Goal: Task Accomplishment & Management: Manage account settings

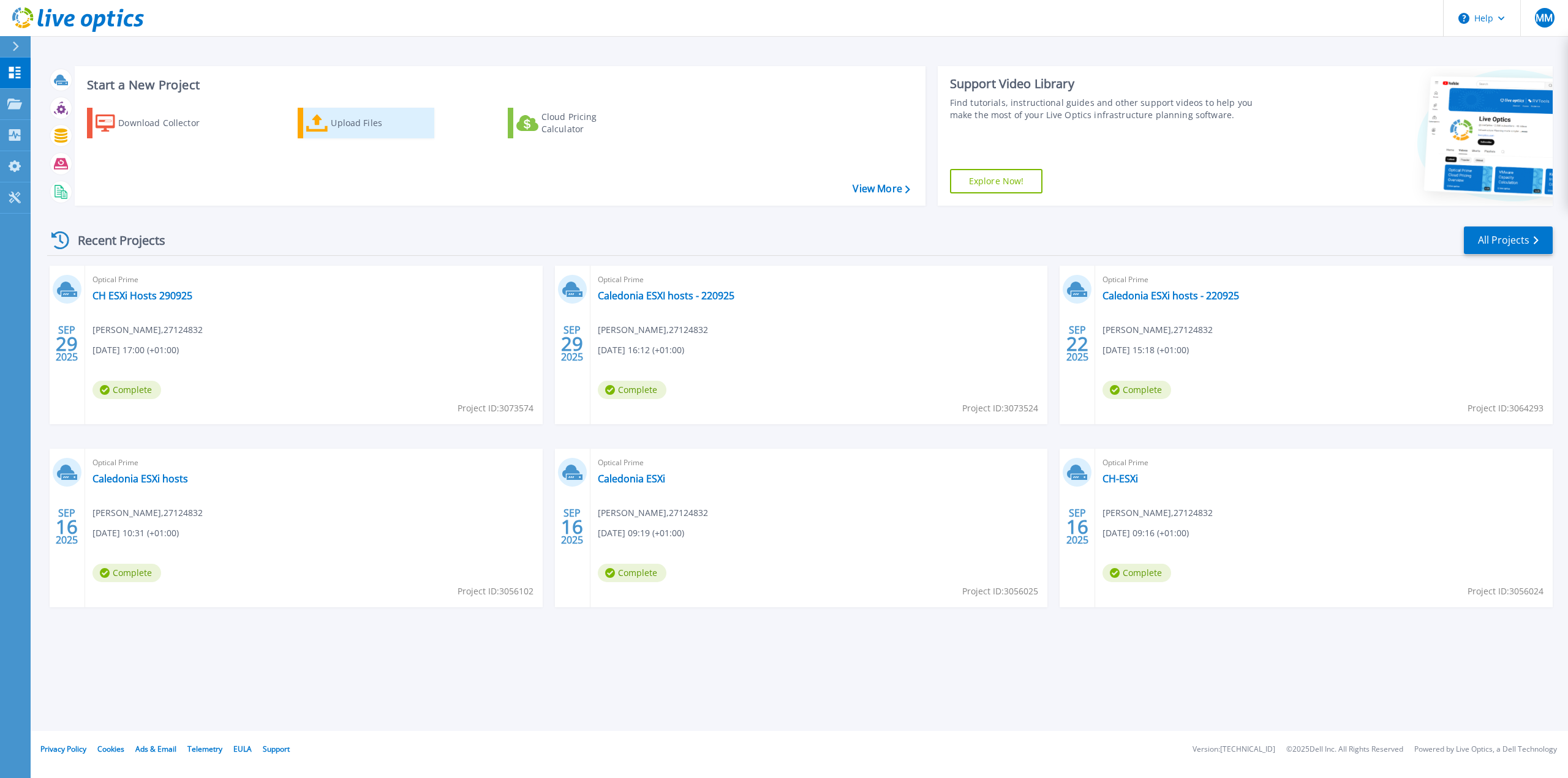
click at [335, 118] on div "Upload Files" at bounding box center [379, 123] width 98 height 25
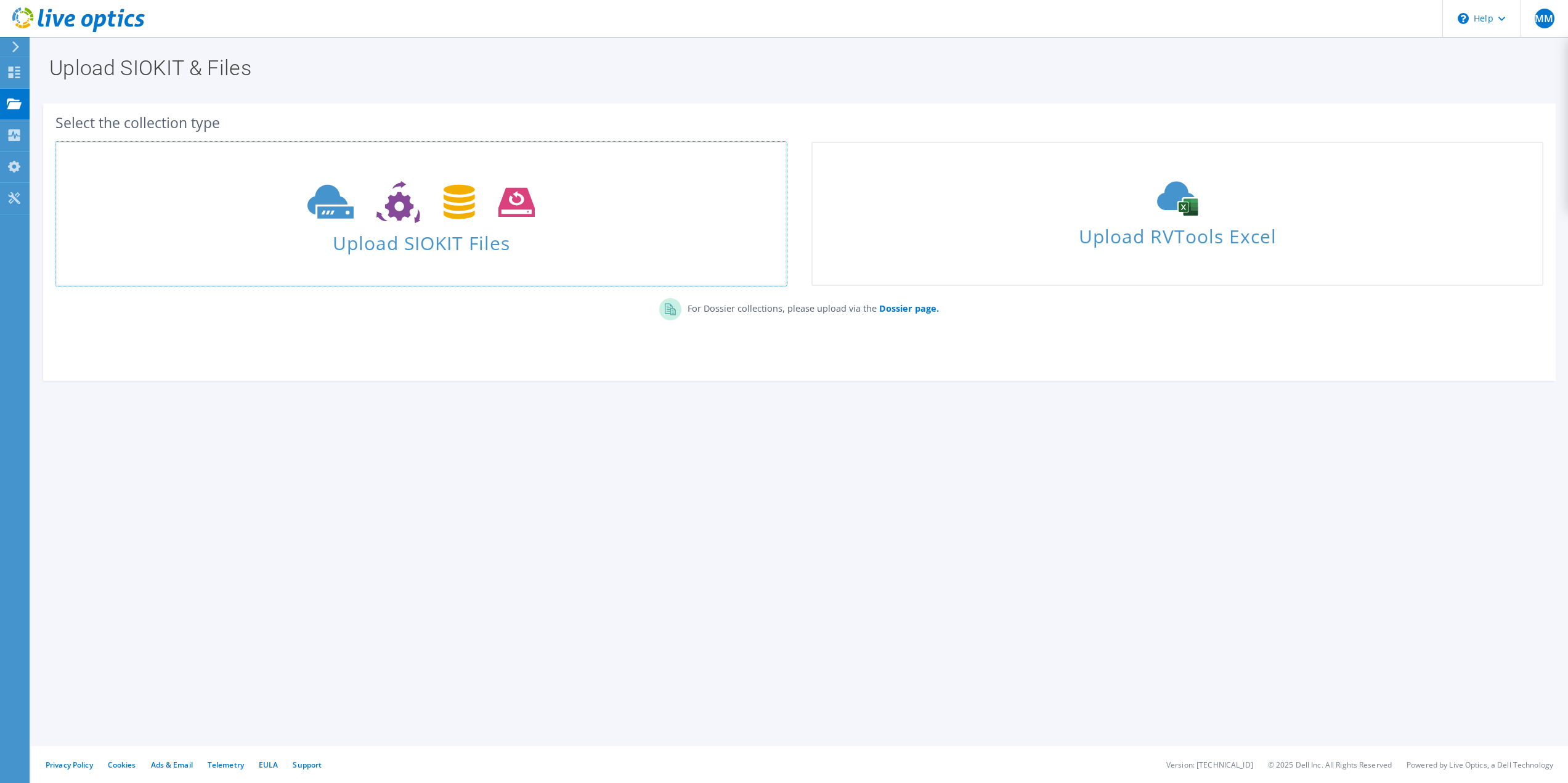
click at [510, 248] on span "Upload SIOKIT Files" at bounding box center [421, 239] width 729 height 27
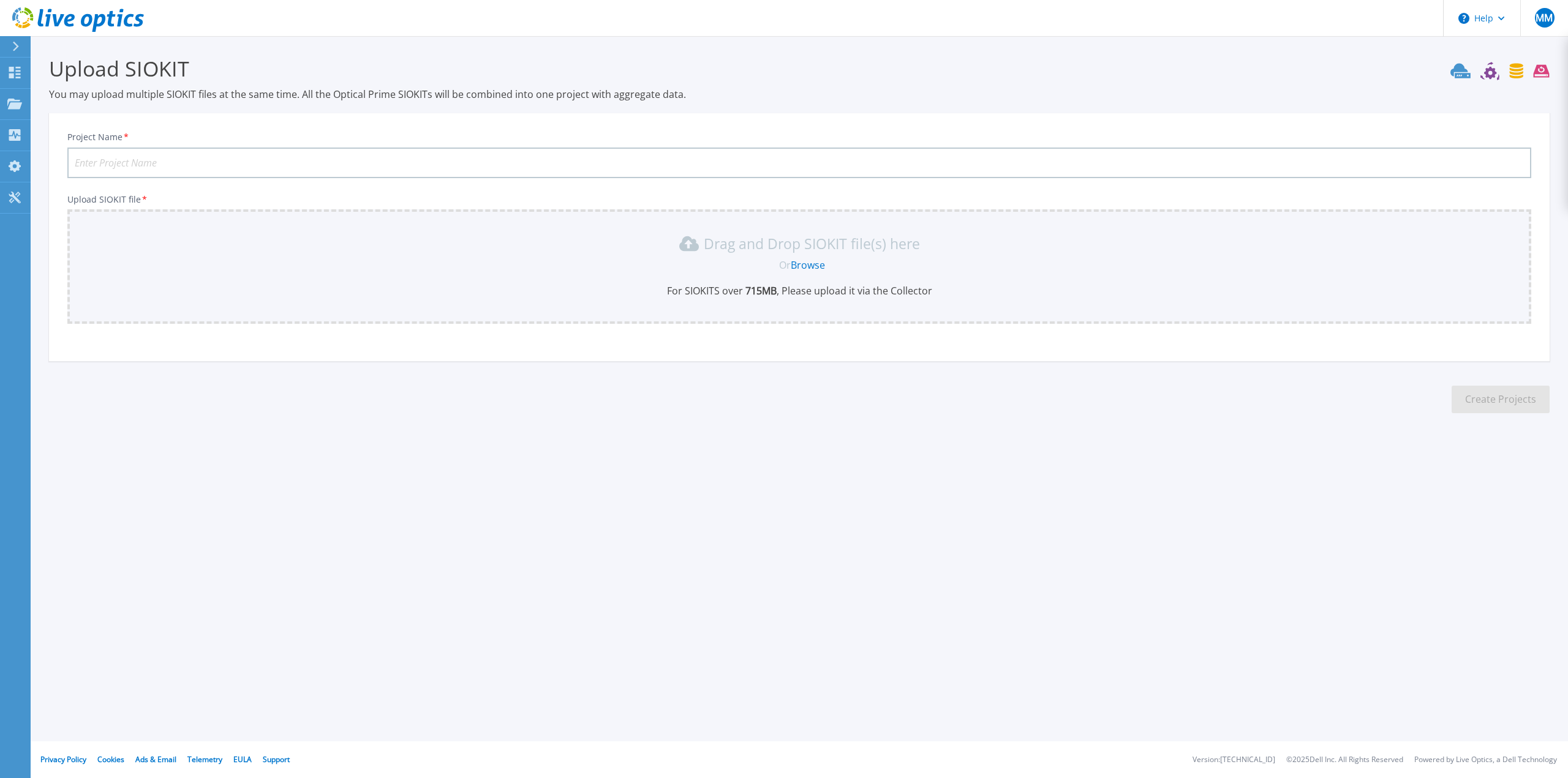
click at [810, 265] on link "Browse" at bounding box center [808, 265] width 35 height 14
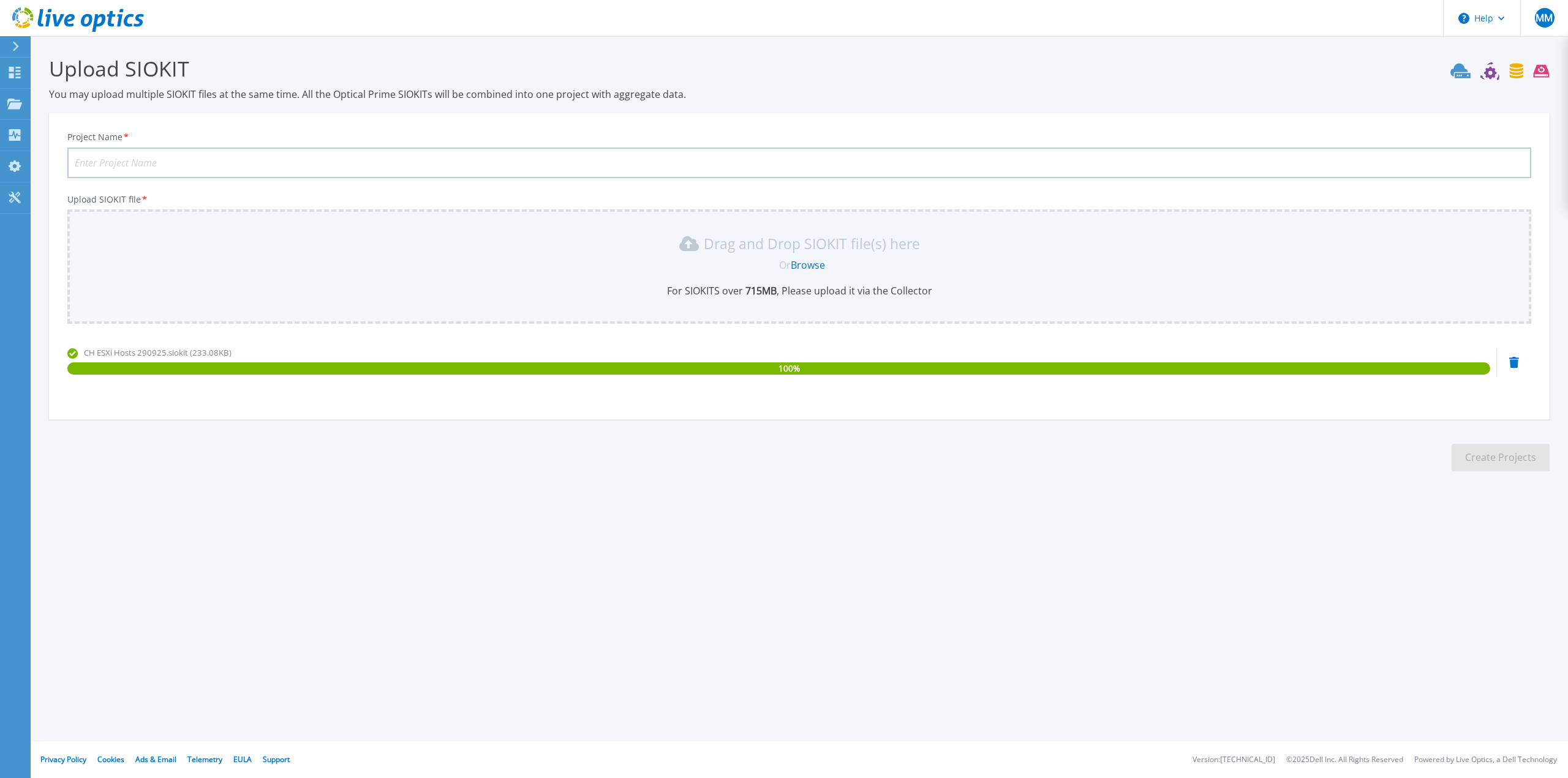
click at [245, 163] on input "Project Name *" at bounding box center [799, 162] width 1463 height 31
type input "CH ESXi Hosts 290925"
click at [1517, 460] on button "Create Projects" at bounding box center [1500, 458] width 98 height 28
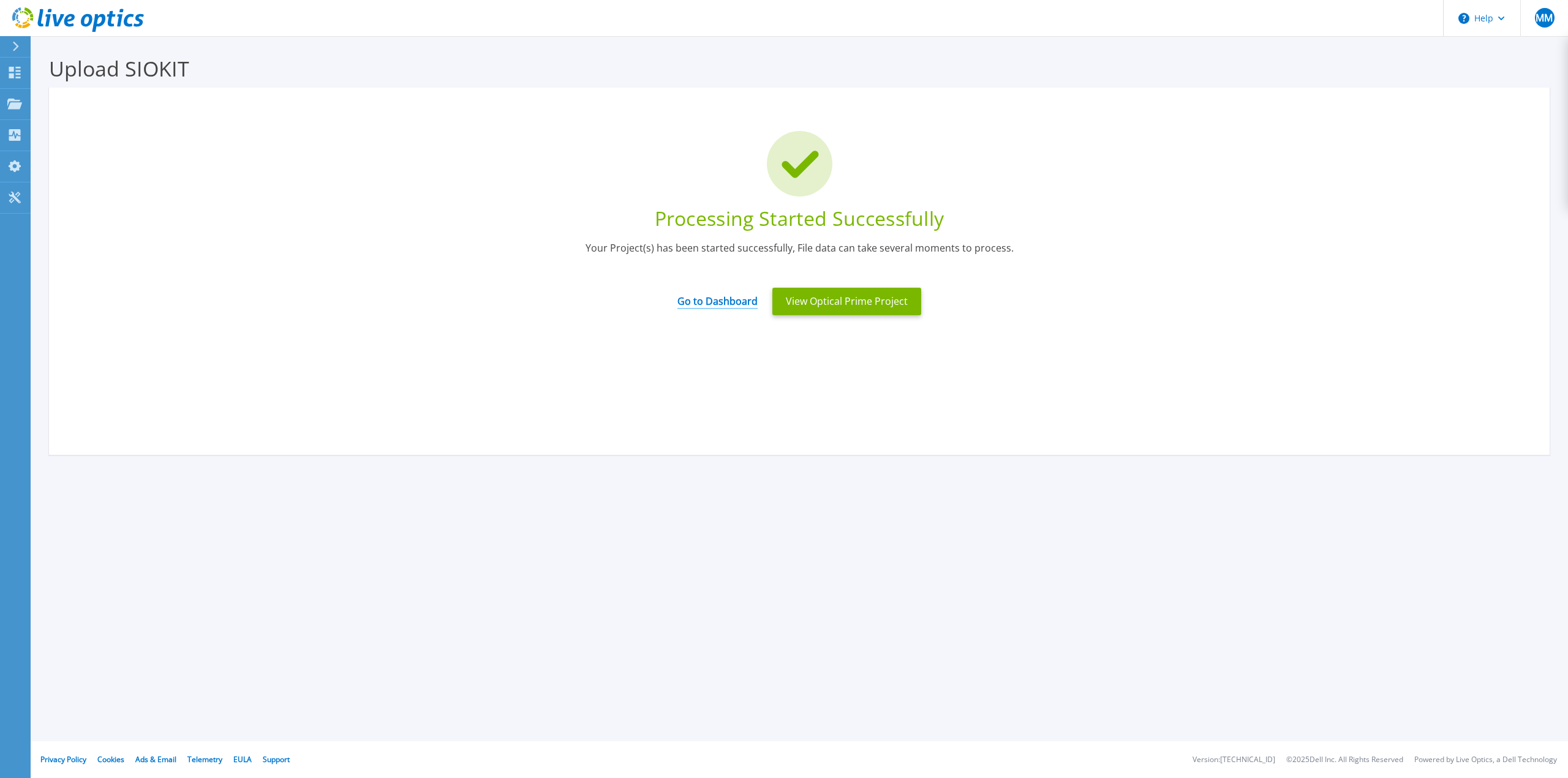
click at [706, 304] on link "Go to Dashboard" at bounding box center [717, 298] width 80 height 24
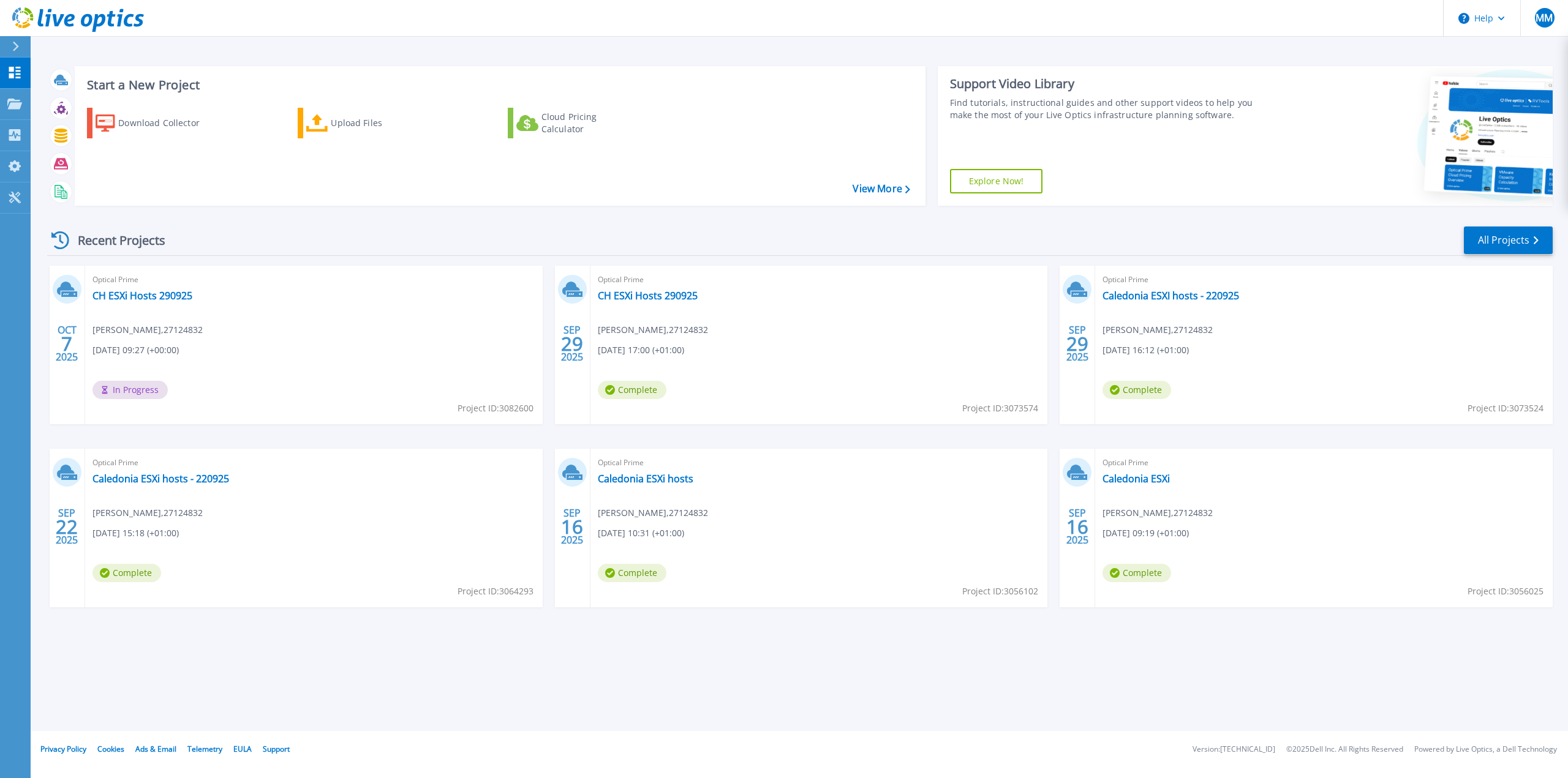
click at [798, 331] on div "Optical Prime CH ESXi Hosts 290925 melanie macwan , 27124832 09/29/2025, 17:00 …" at bounding box center [819, 345] width 458 height 158
click at [44, 102] on p "Projects" at bounding box center [47, 105] width 33 height 32
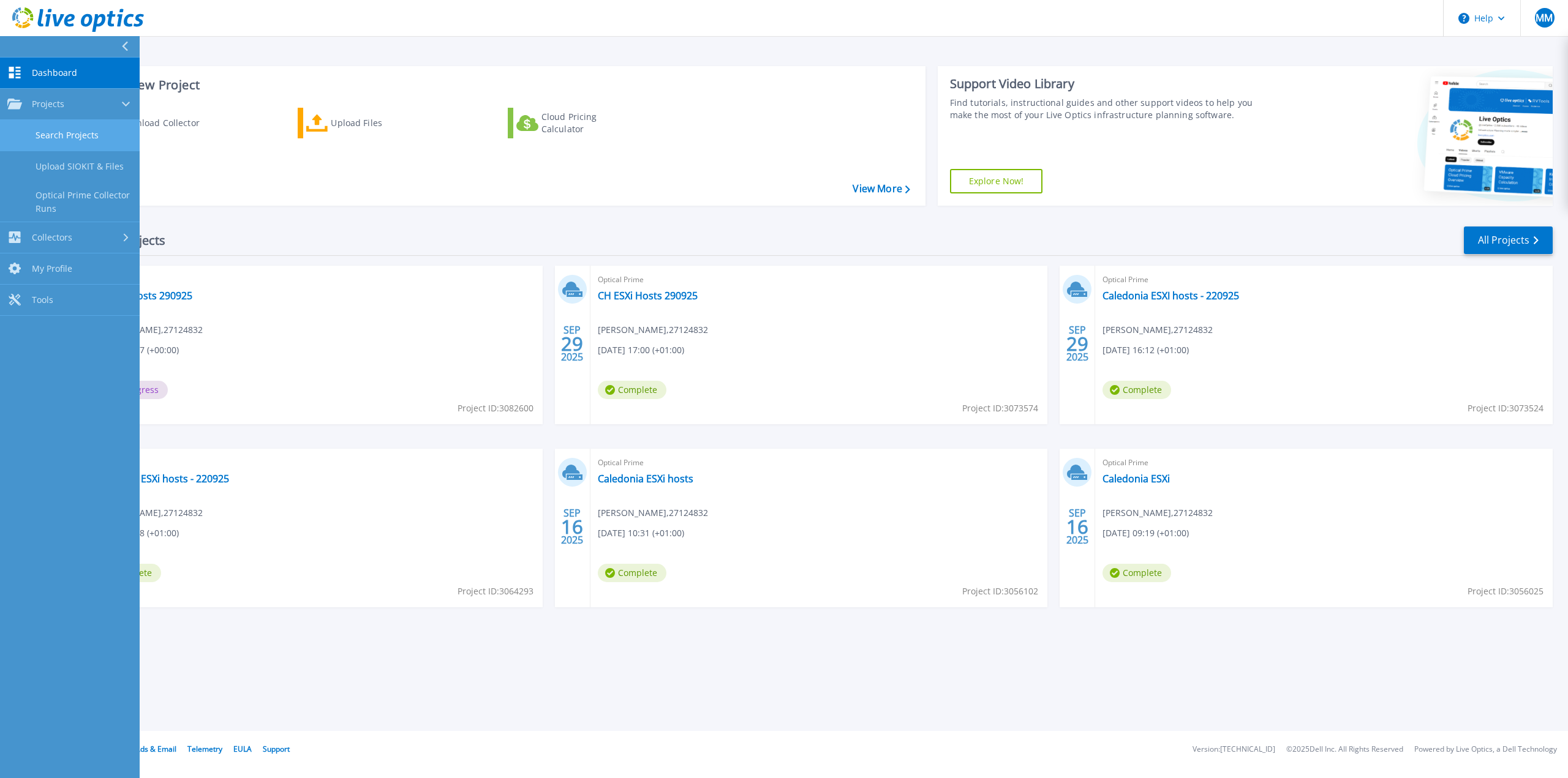
click at [54, 132] on link "Search Projects" at bounding box center [69, 135] width 139 height 32
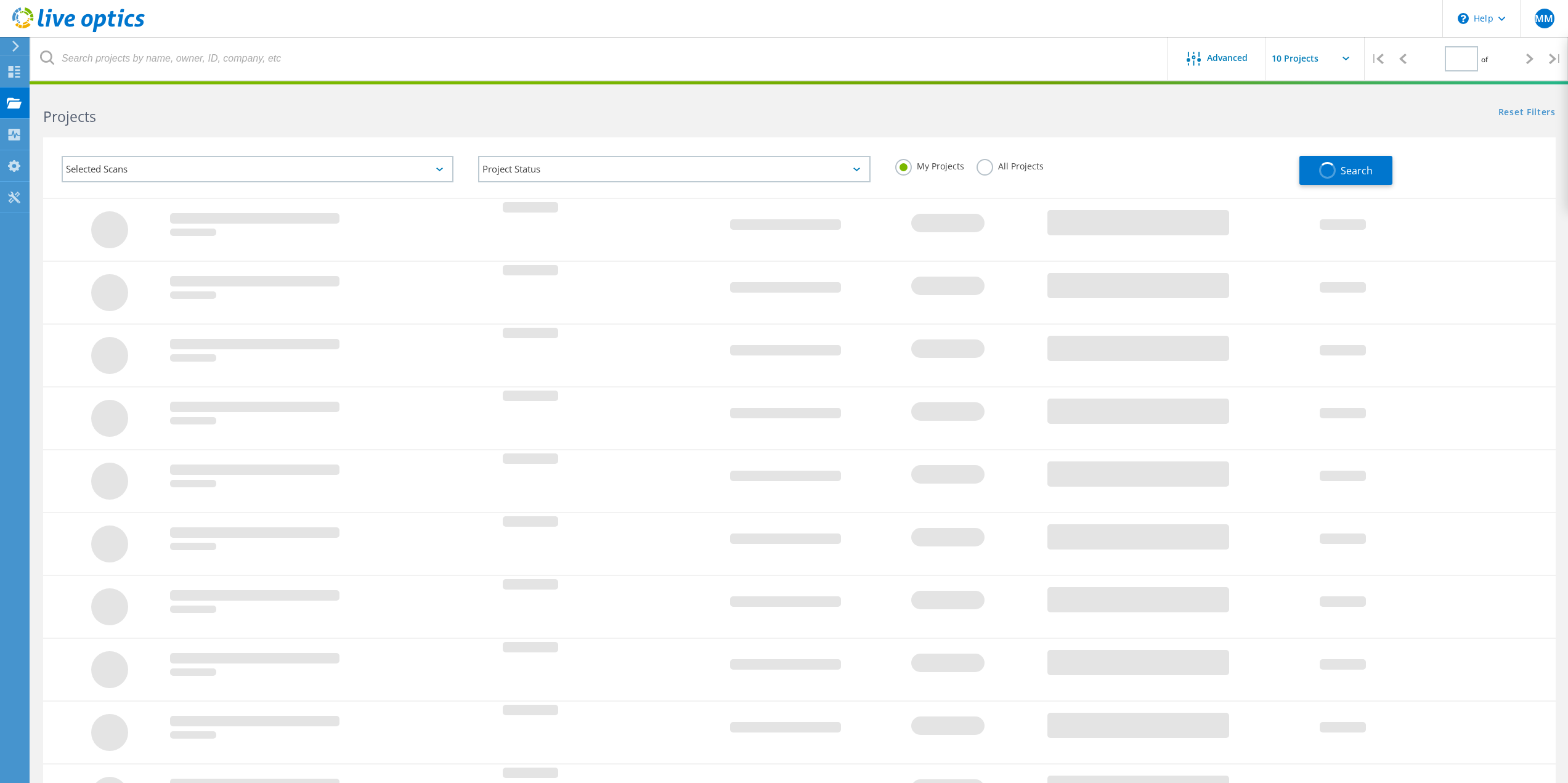
type input "1"
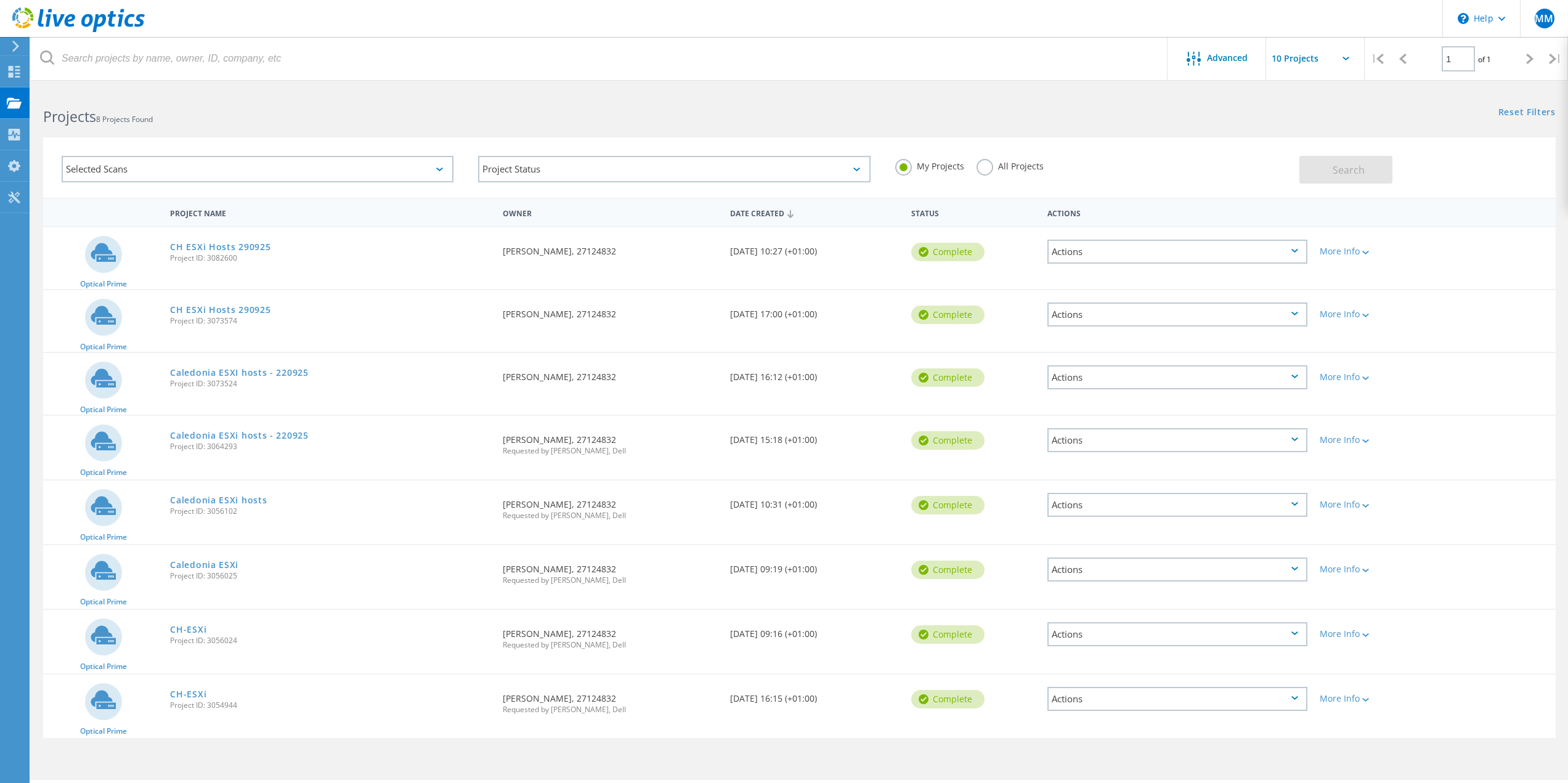
click at [1295, 313] on icon at bounding box center [1294, 313] width 7 height 4
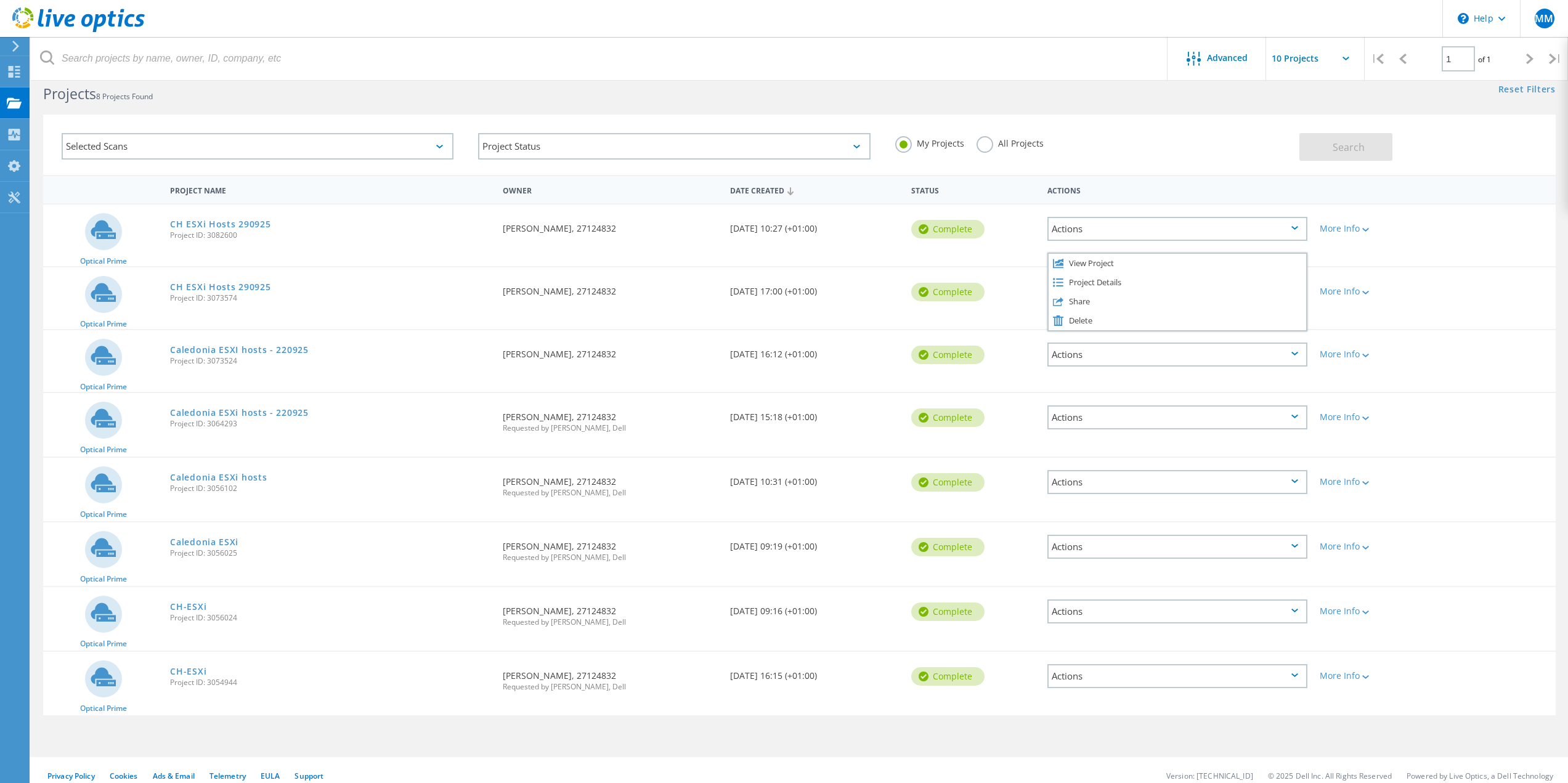
scroll to position [34, 0]
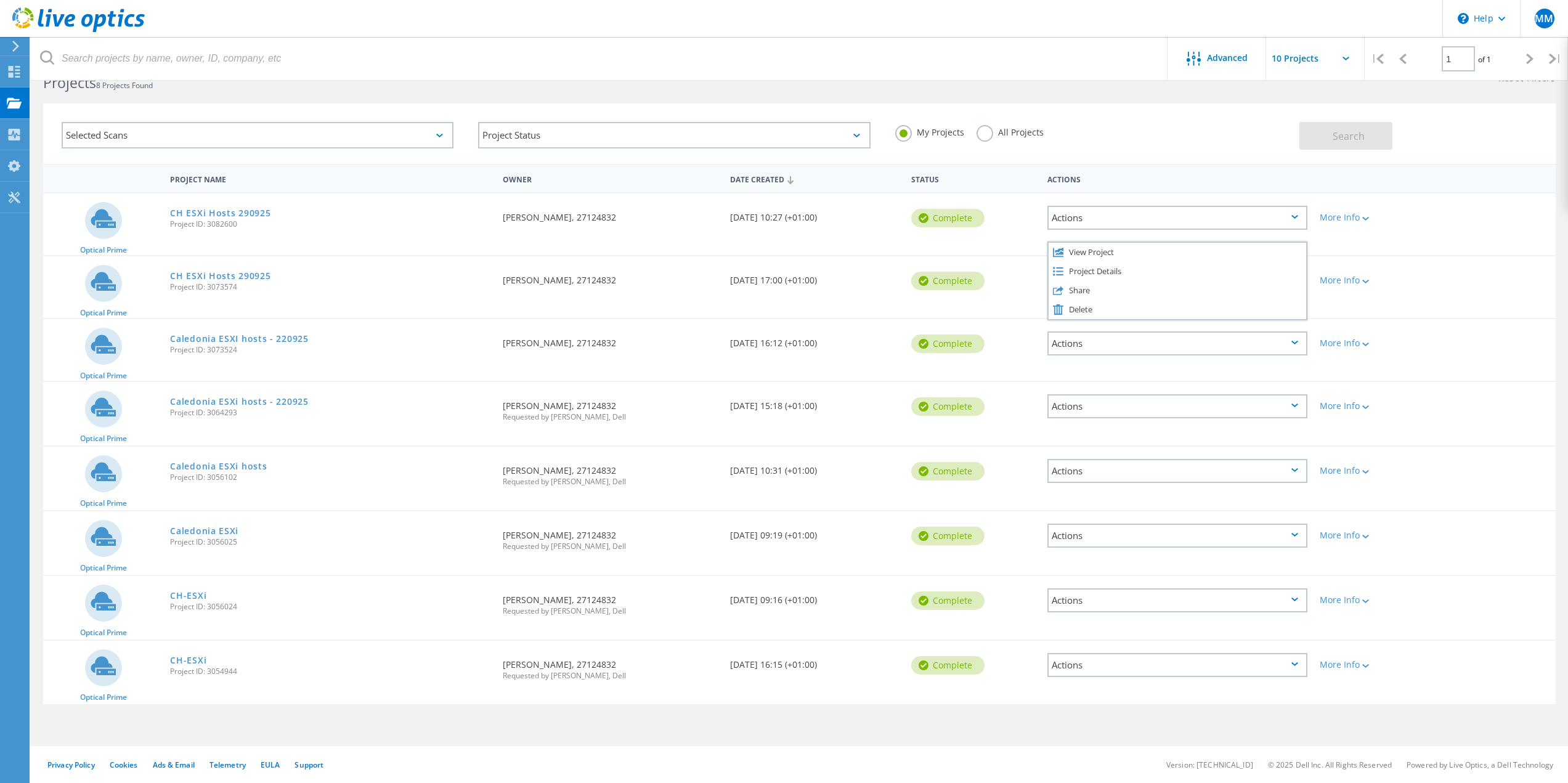
click at [1298, 663] on icon at bounding box center [1294, 665] width 7 height 4
click at [1111, 690] on div "Delete" at bounding box center [1177, 693] width 258 height 19
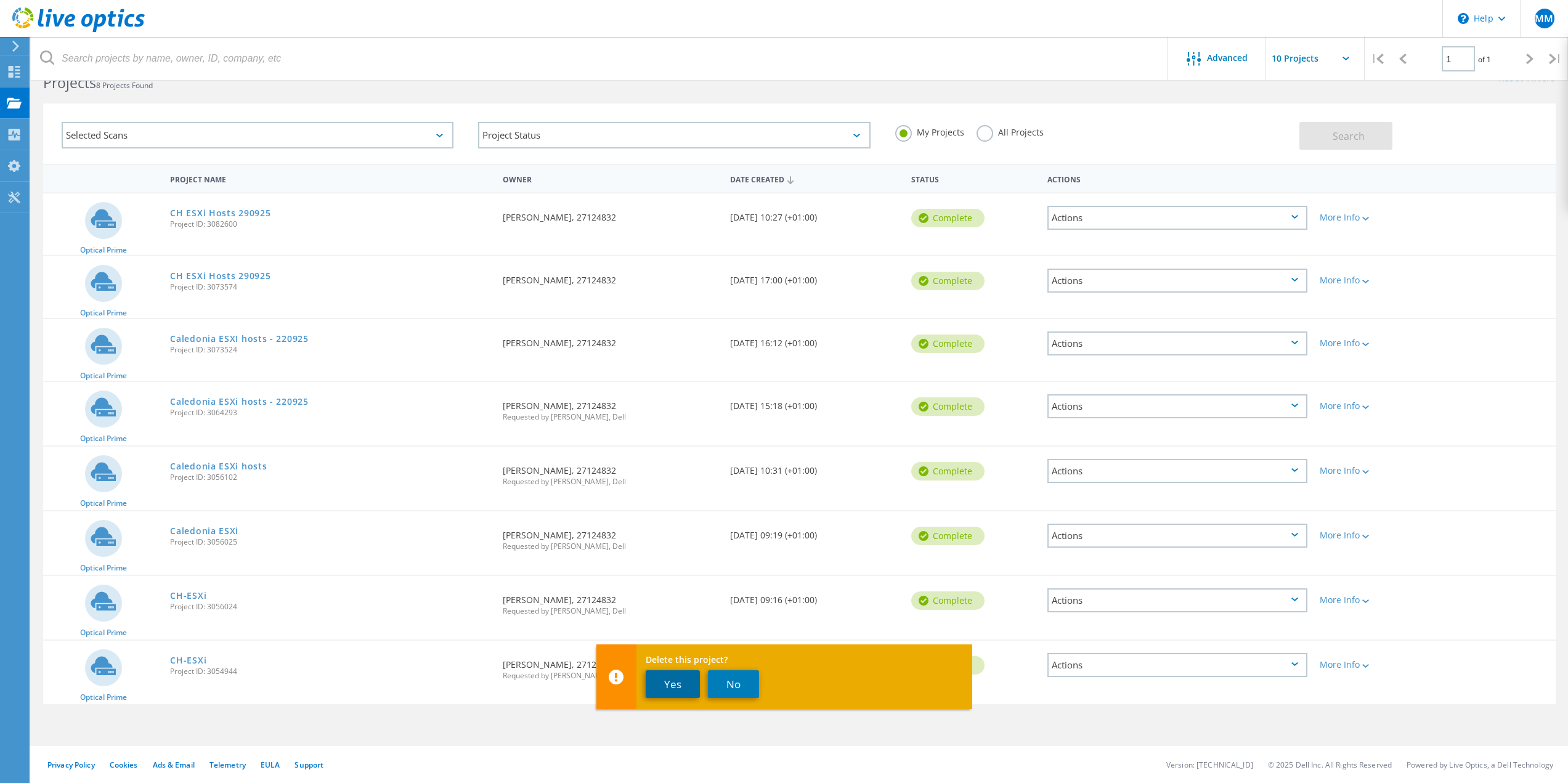
click at [678, 685] on button "Yes" at bounding box center [673, 685] width 55 height 28
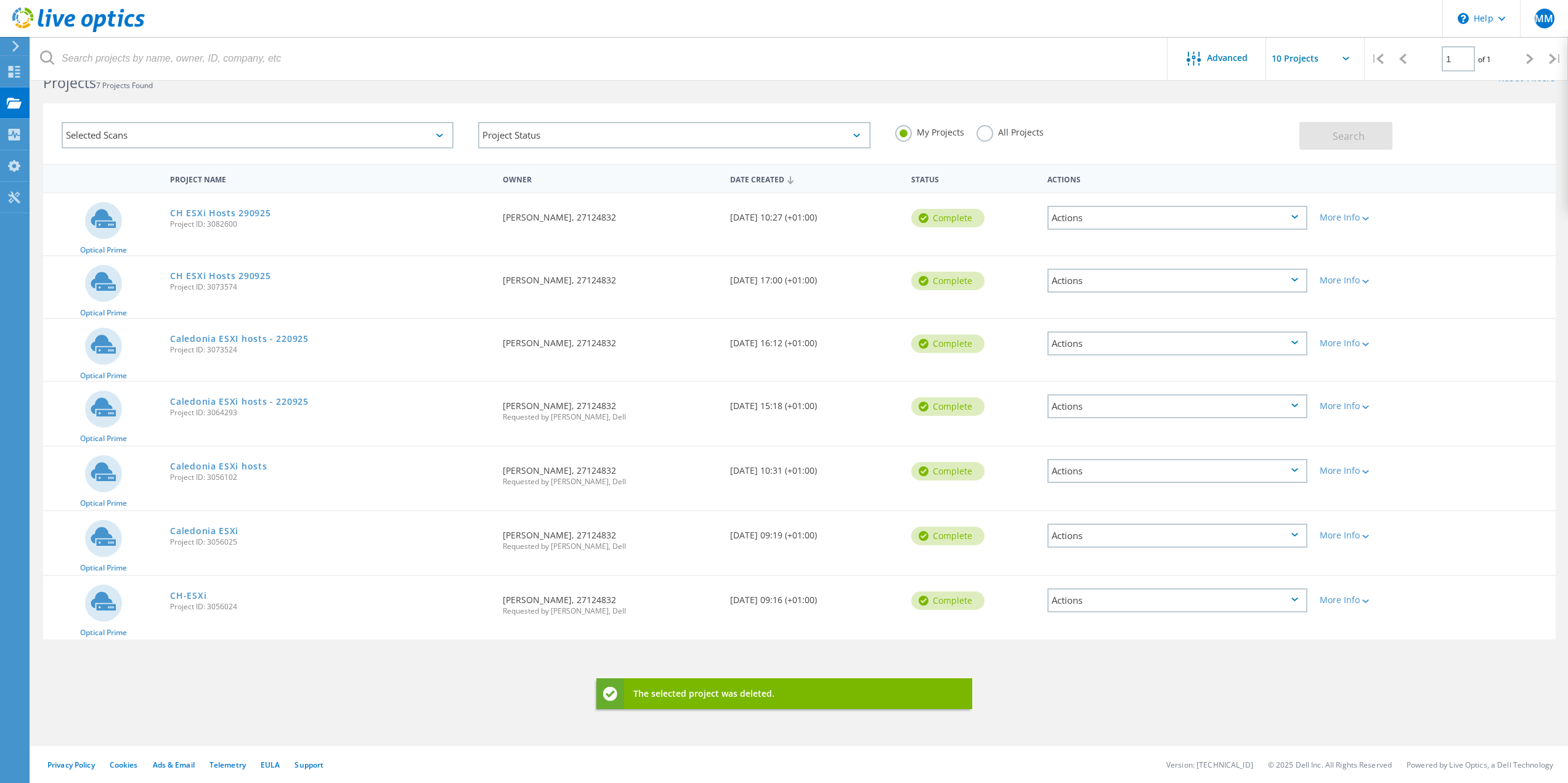
click at [1292, 594] on div "Actions" at bounding box center [1177, 600] width 260 height 24
click at [1090, 632] on div "Delete" at bounding box center [1177, 629] width 258 height 19
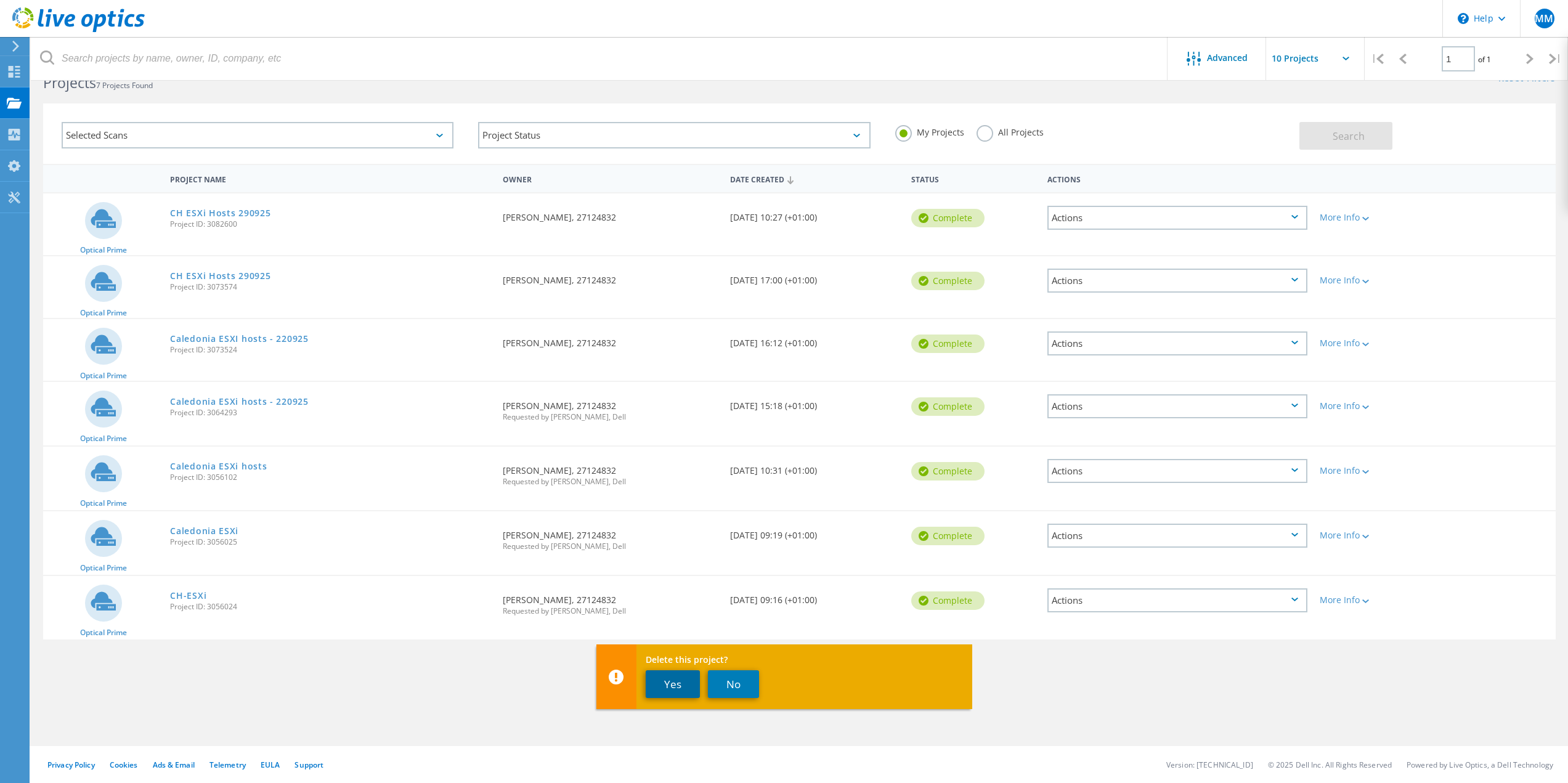
click at [673, 685] on button "Yes" at bounding box center [673, 685] width 55 height 28
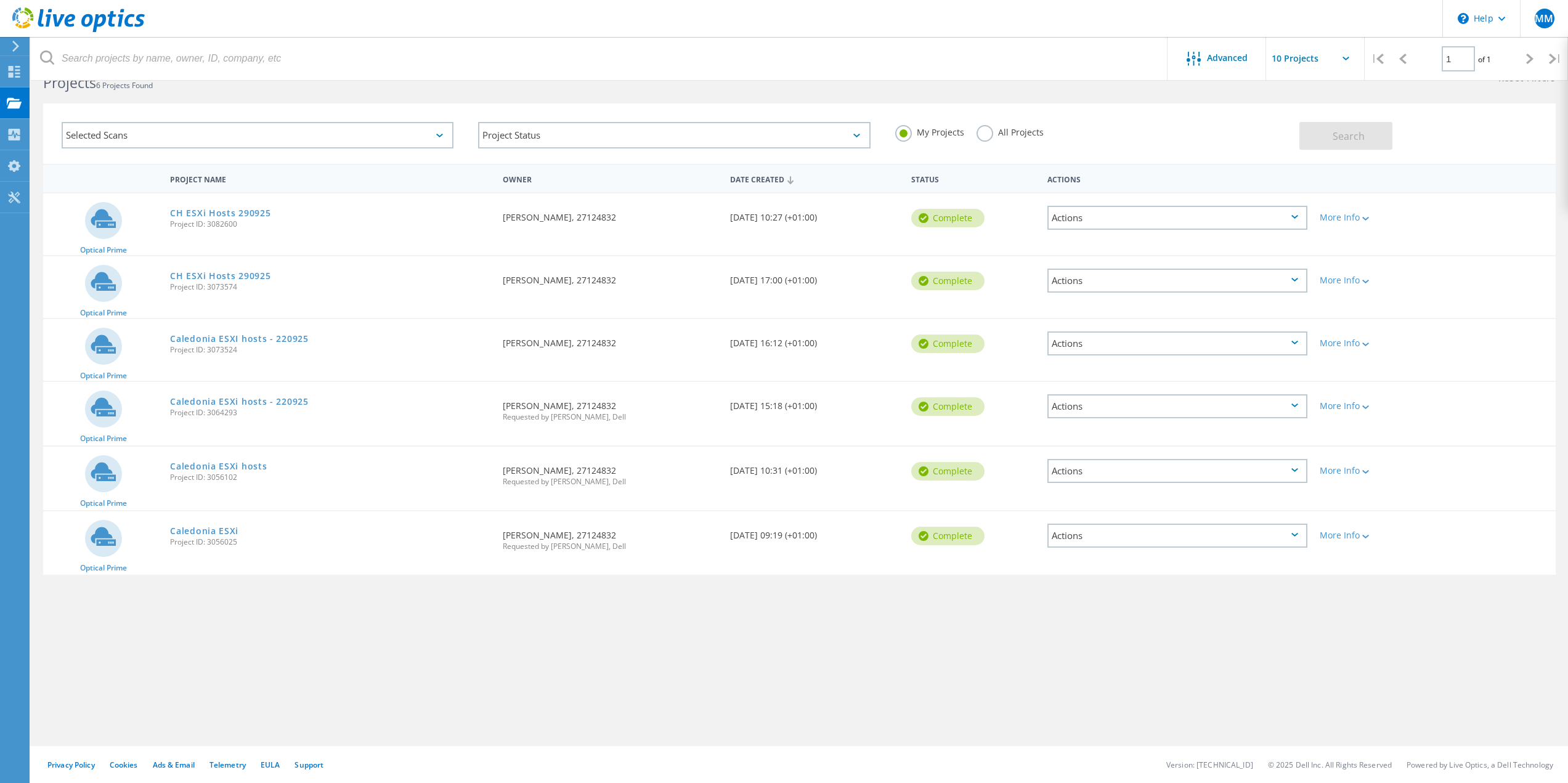
click at [1278, 539] on div "Actions" at bounding box center [1177, 535] width 260 height 24
click at [1073, 564] on div "Delete" at bounding box center [1177, 564] width 258 height 19
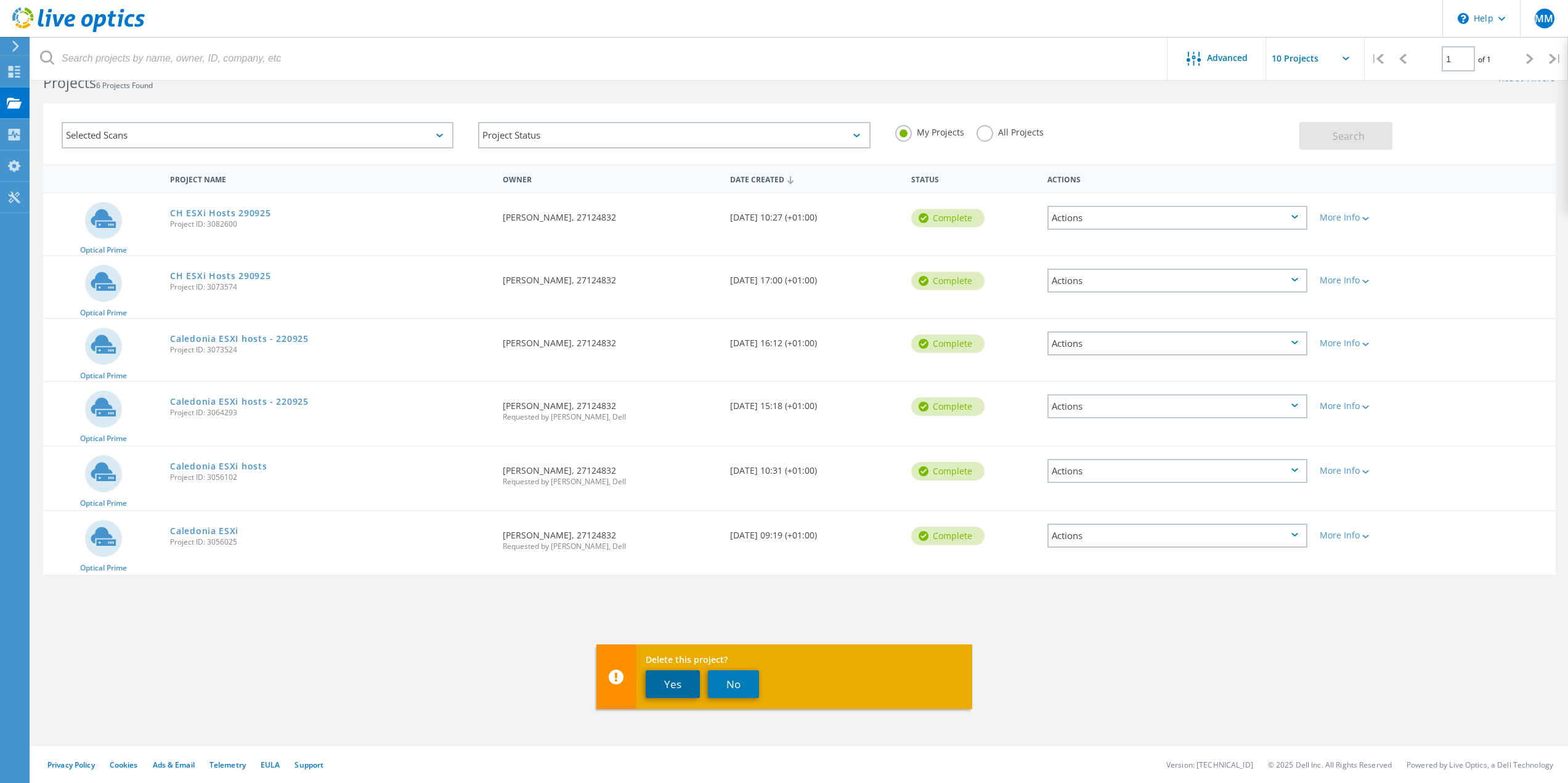
click at [670, 690] on button "Yes" at bounding box center [673, 685] width 55 height 28
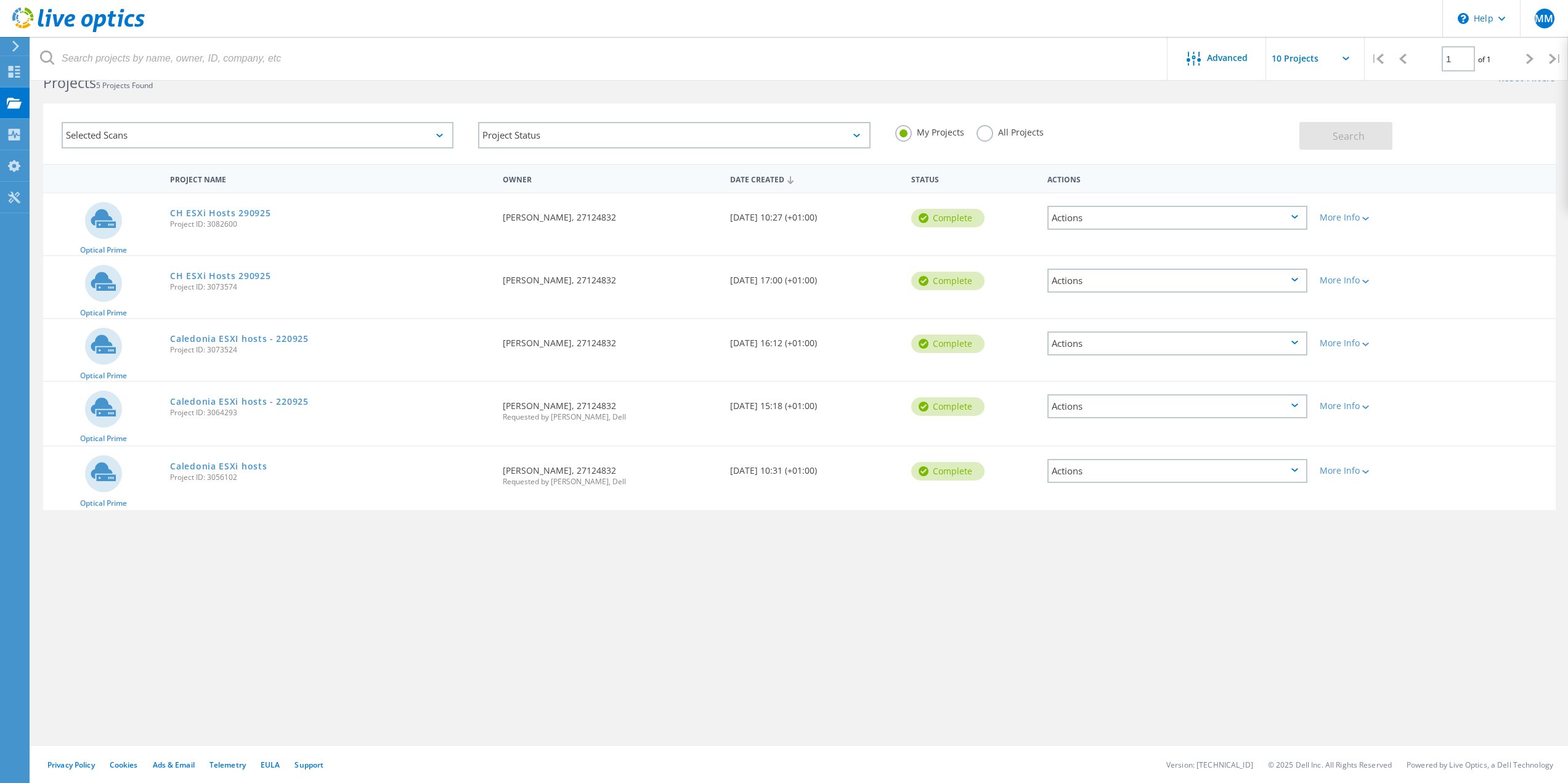
click at [1297, 473] on div "Actions" at bounding box center [1177, 471] width 260 height 24
click at [1082, 492] on div "Delete" at bounding box center [1177, 499] width 258 height 19
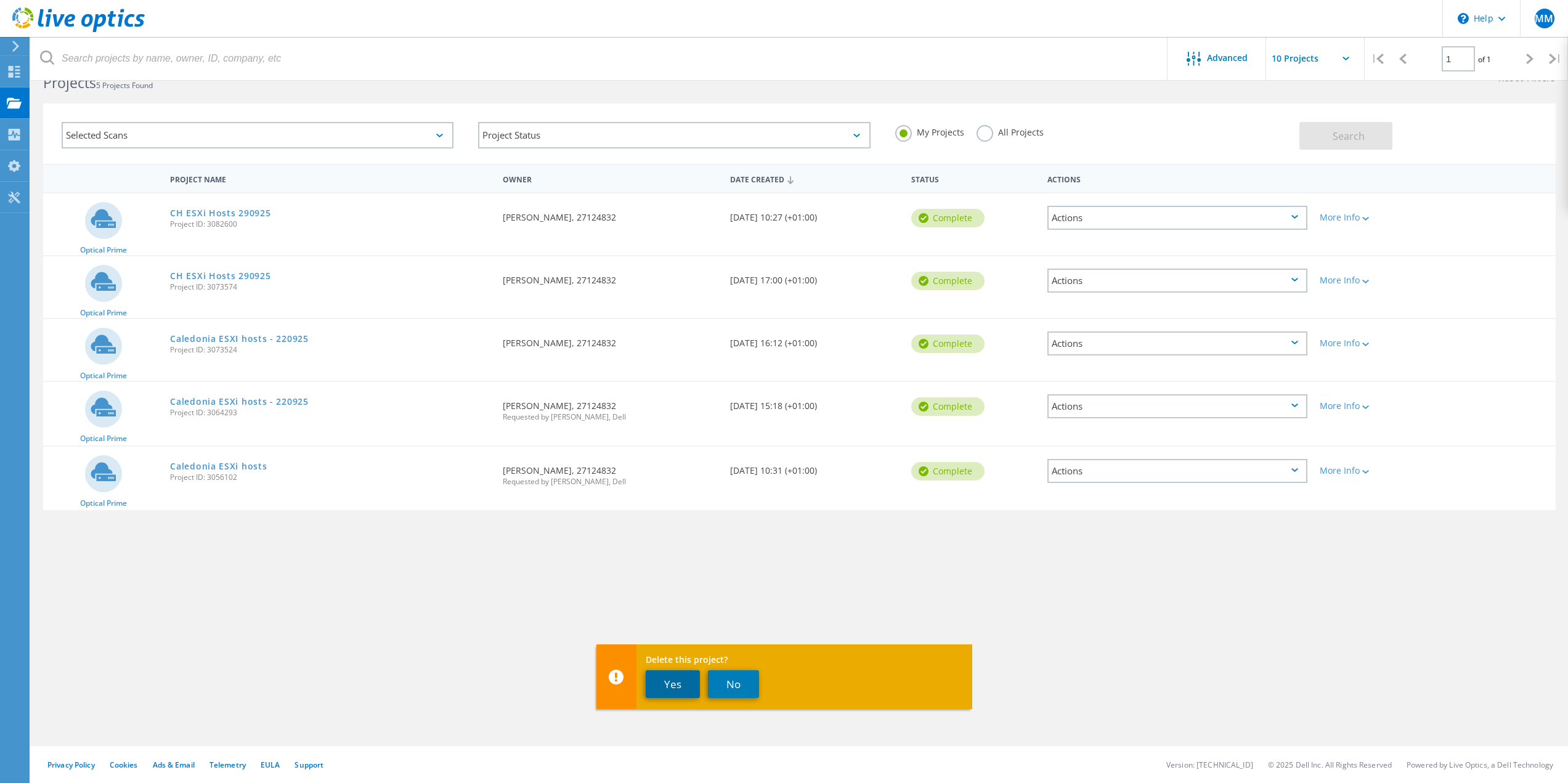
click at [676, 687] on button "Yes" at bounding box center [673, 685] width 55 height 28
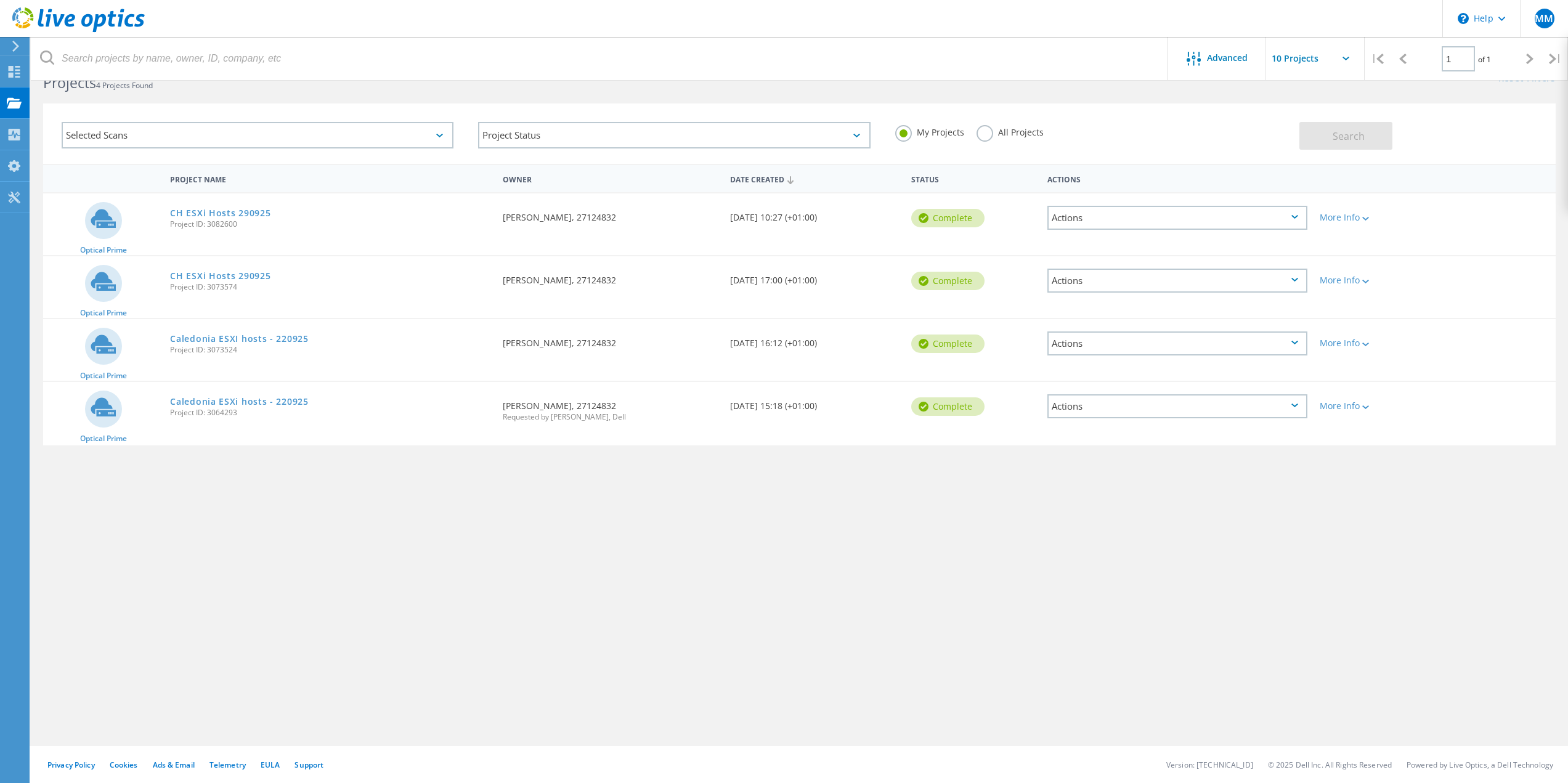
click at [1294, 402] on div "Actions" at bounding box center [1177, 406] width 260 height 24
click at [1090, 436] on div "Delete" at bounding box center [1177, 435] width 258 height 19
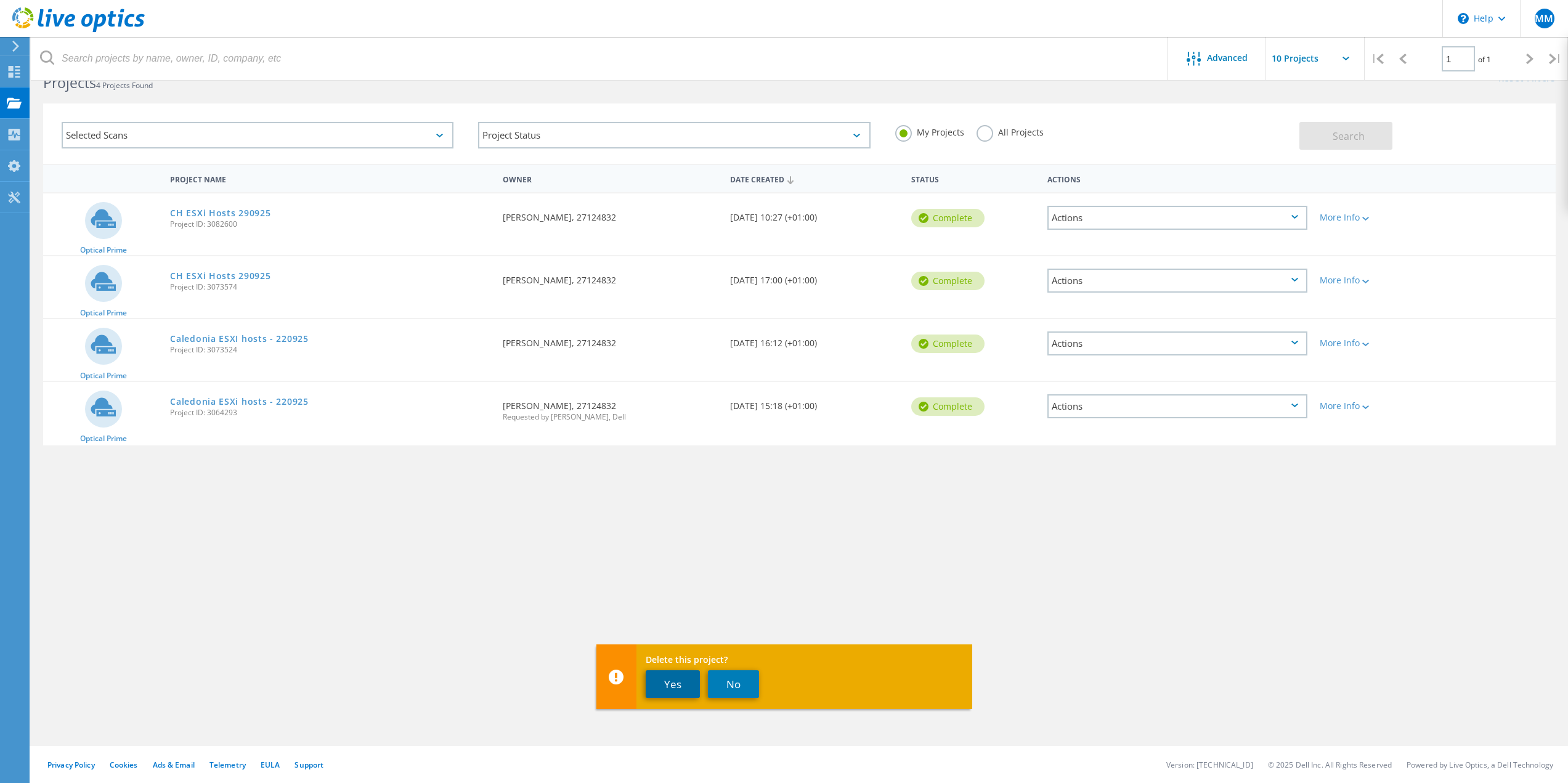
click at [664, 683] on button "Yes" at bounding box center [673, 685] width 55 height 28
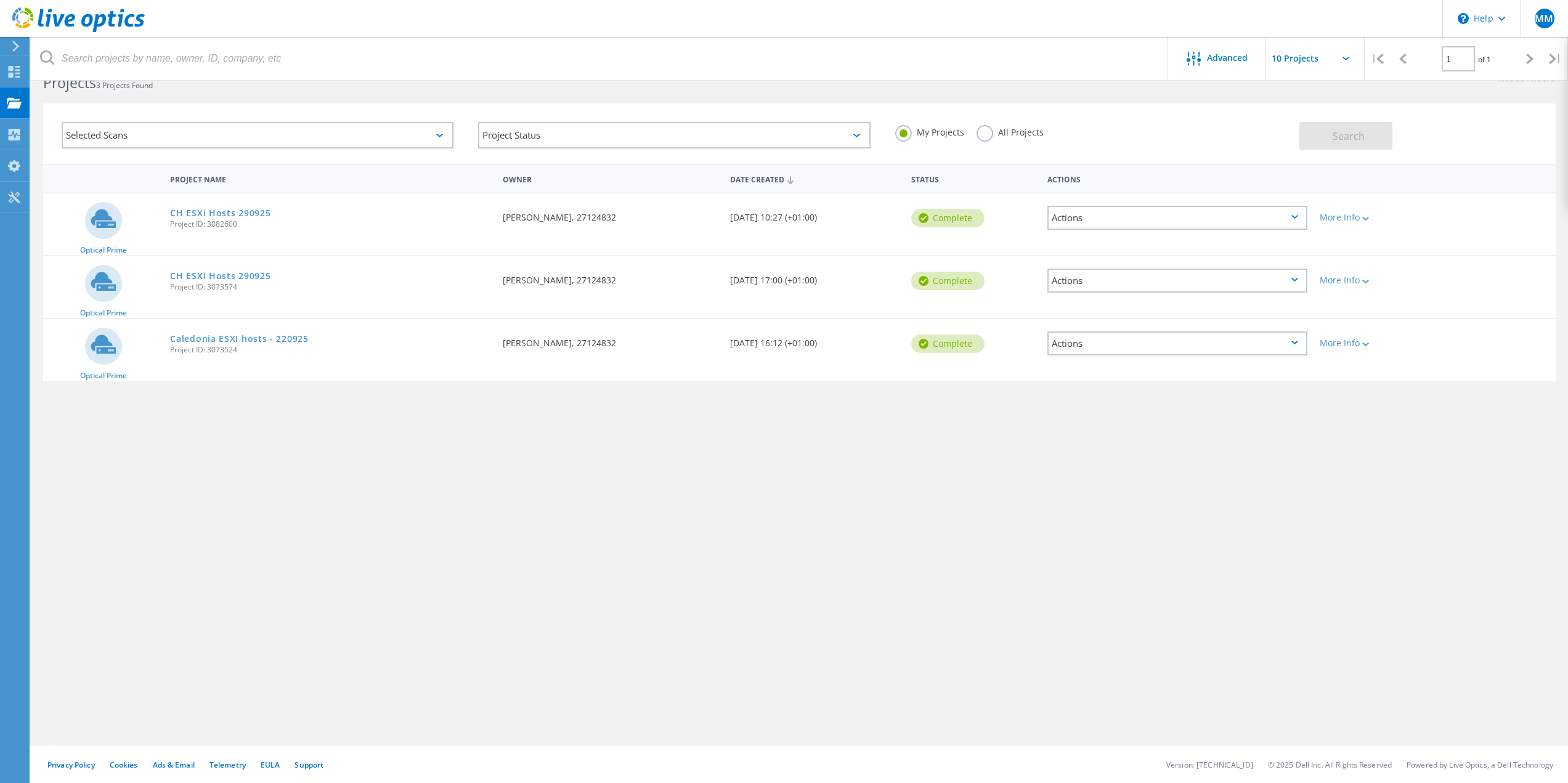
click at [1265, 338] on div "Actions" at bounding box center [1177, 343] width 260 height 24
click at [1093, 367] on div "Delete" at bounding box center [1177, 372] width 258 height 19
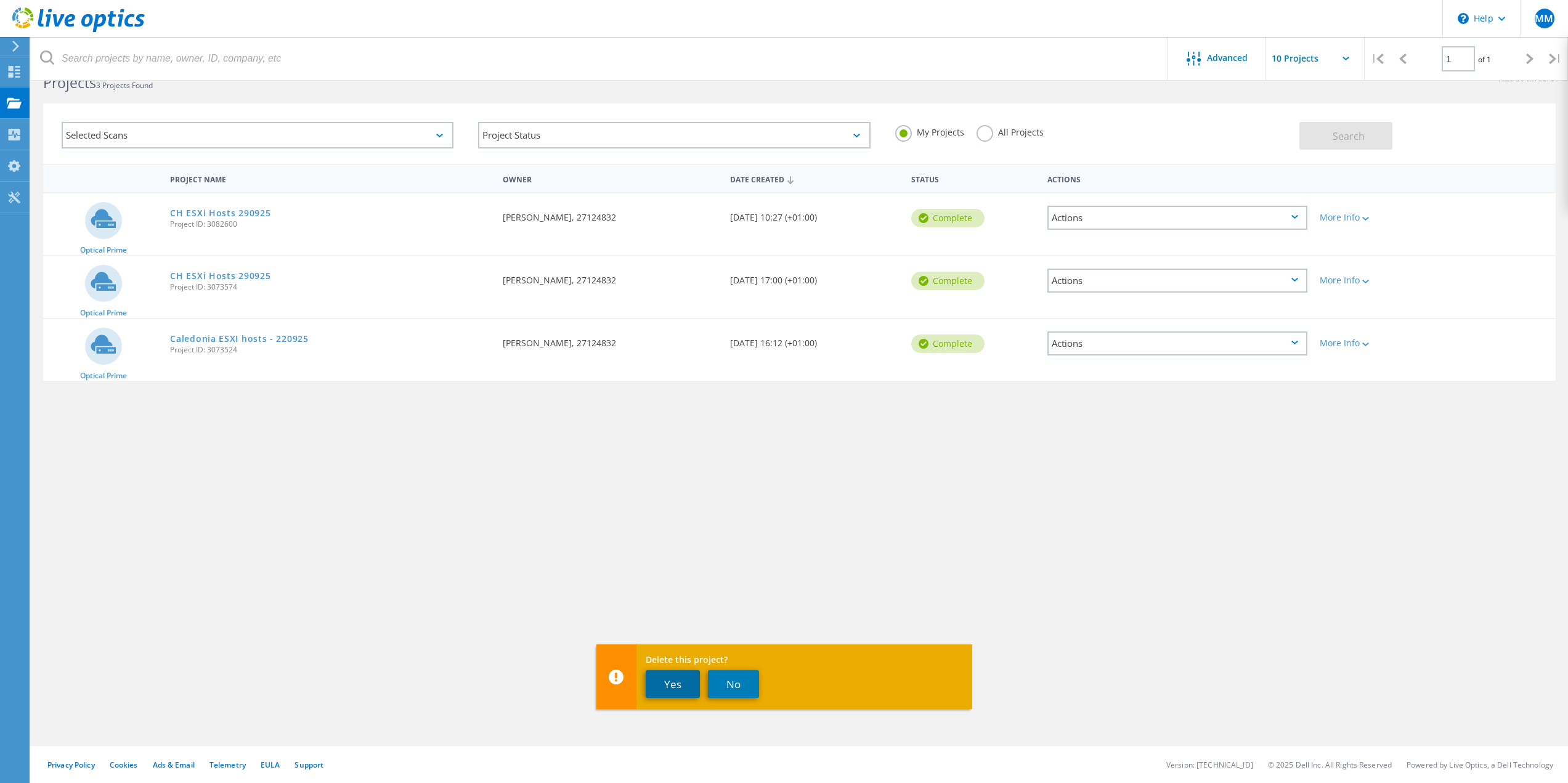
click at [673, 685] on button "Yes" at bounding box center [673, 685] width 55 height 28
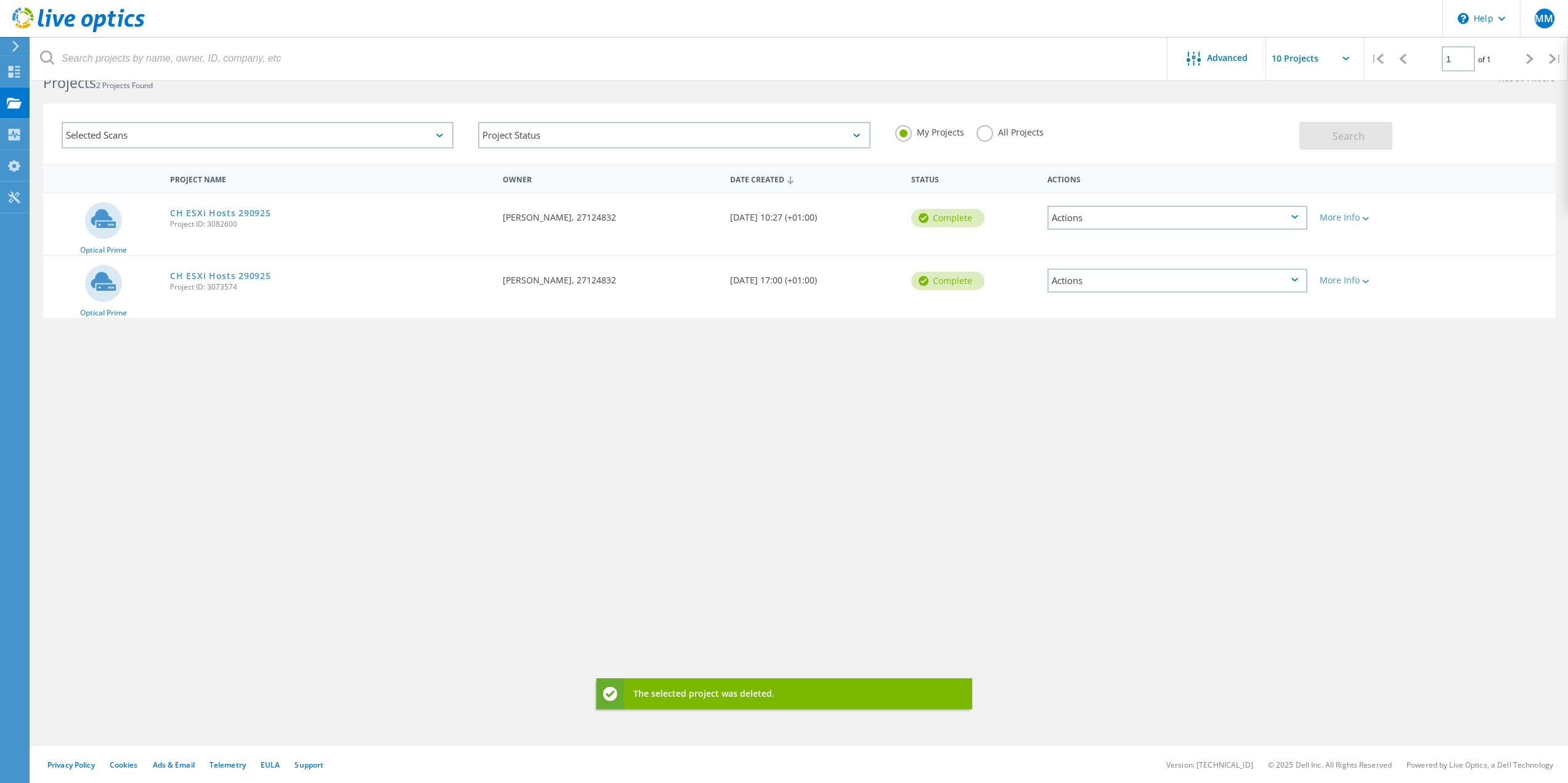
click at [1271, 283] on div "Actions" at bounding box center [1177, 281] width 260 height 24
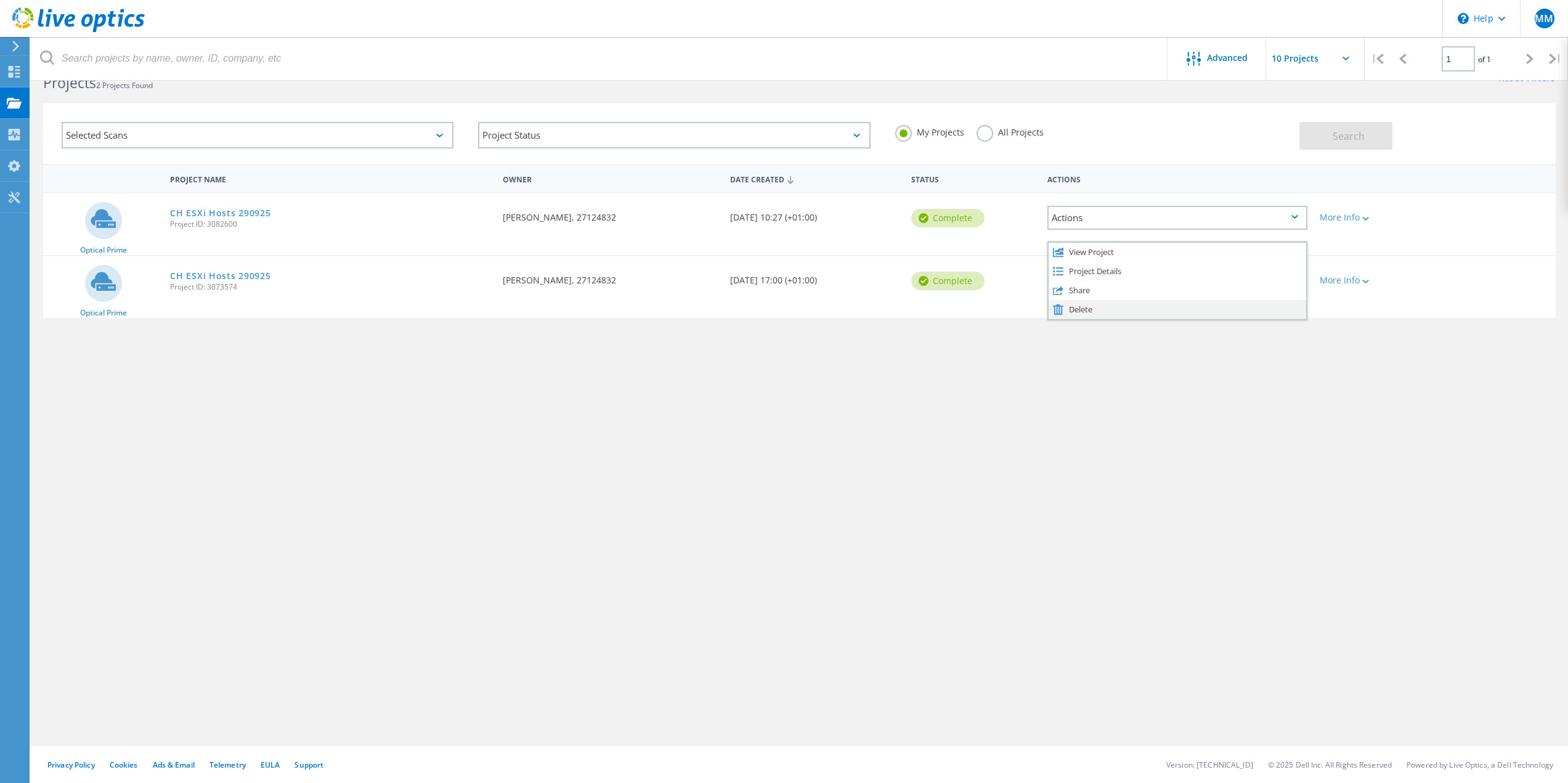
click at [1098, 307] on div "Delete" at bounding box center [1177, 309] width 258 height 19
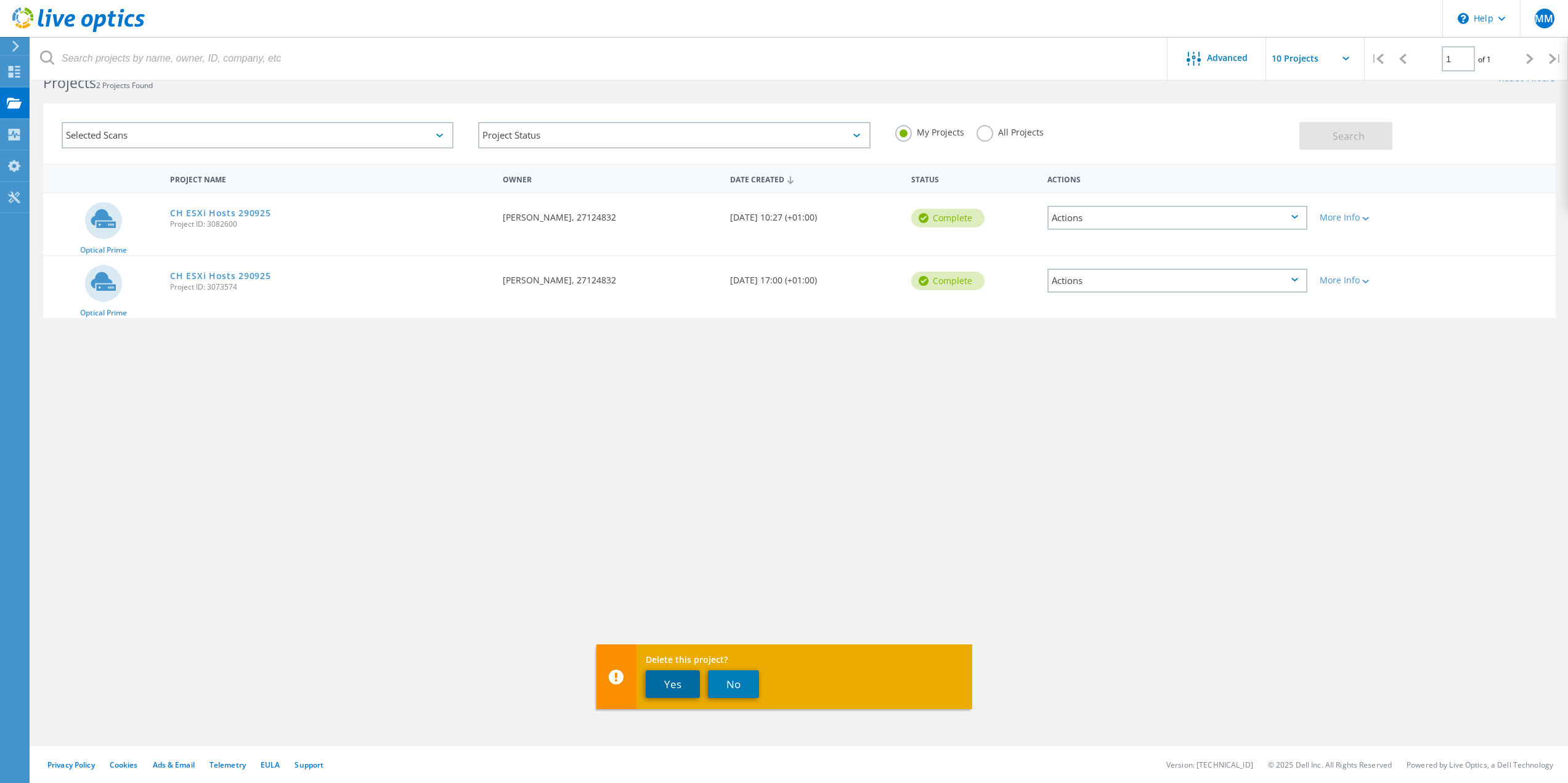
click at [667, 684] on button "Yes" at bounding box center [673, 685] width 55 height 28
